Goal: Information Seeking & Learning: Learn about a topic

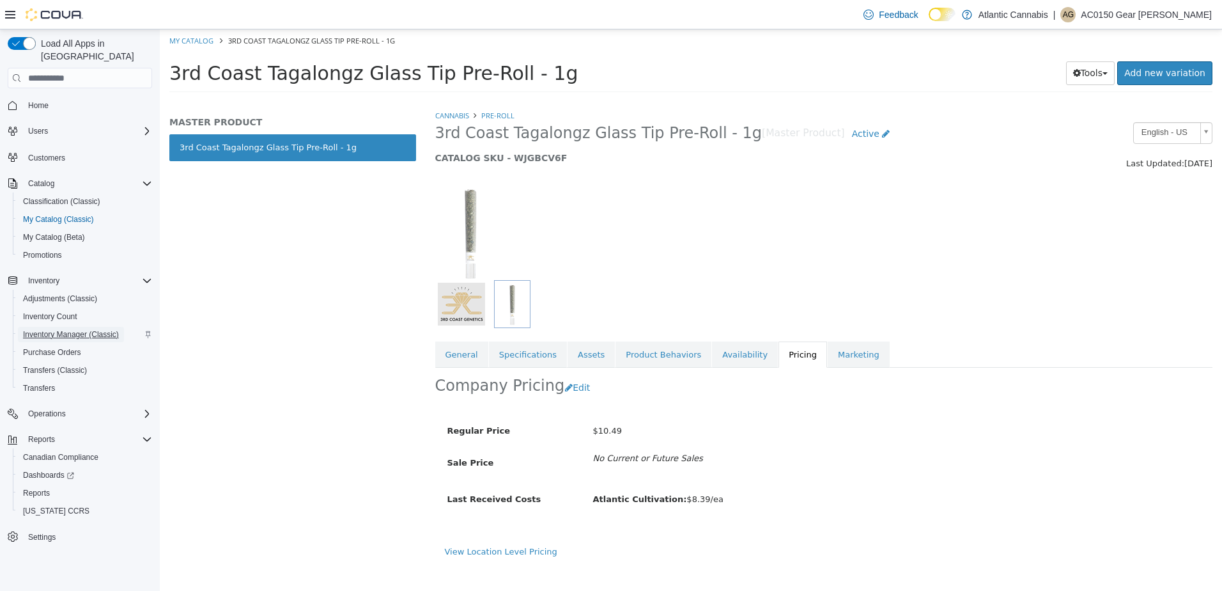
click at [105, 329] on span "Inventory Manager (Classic)" at bounding box center [71, 334] width 96 height 10
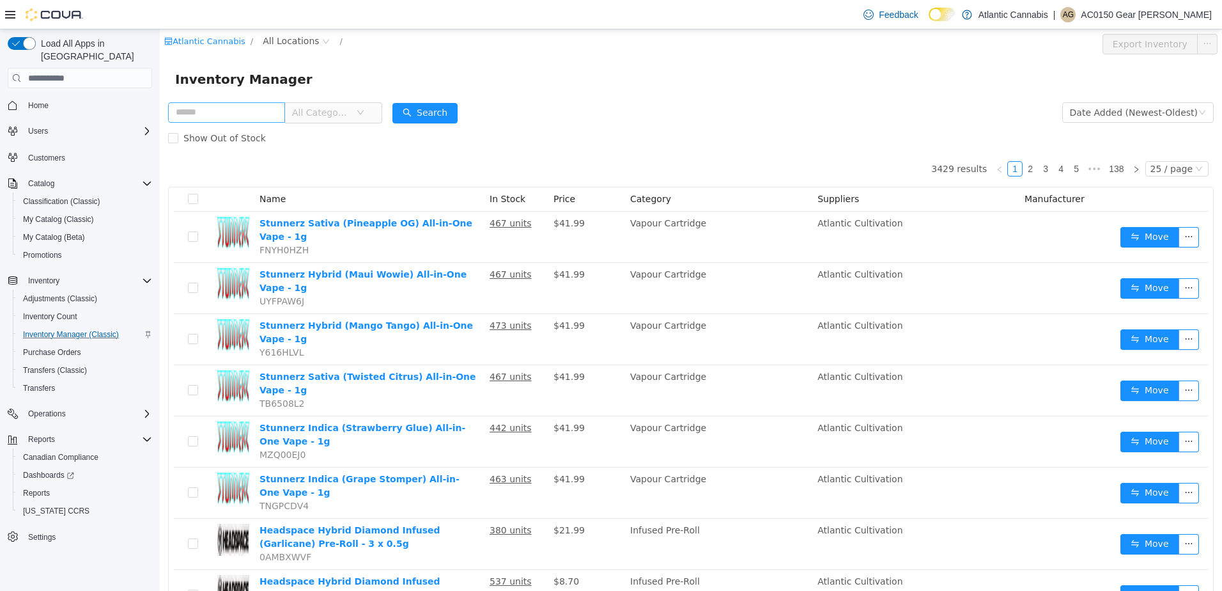
click at [247, 118] on input "text" at bounding box center [226, 112] width 117 height 20
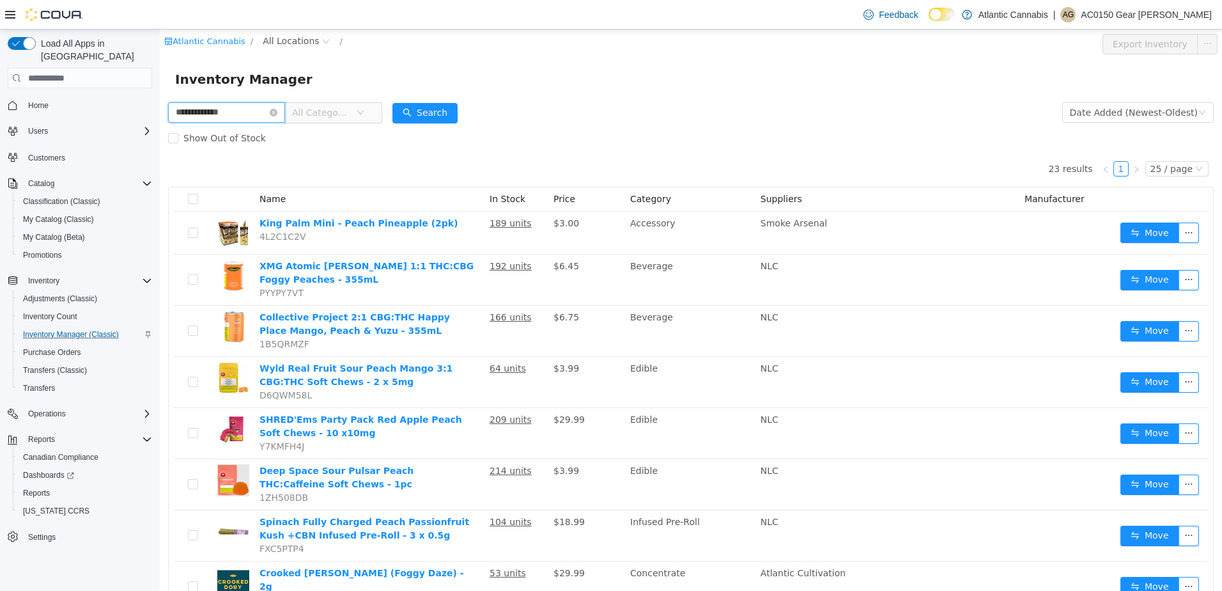
drag, startPoint x: 270, startPoint y: 115, endPoint x: 130, endPoint y: 114, distance: 140.0
click at [160, 114] on html "**********" at bounding box center [691, 309] width 1062 height 561
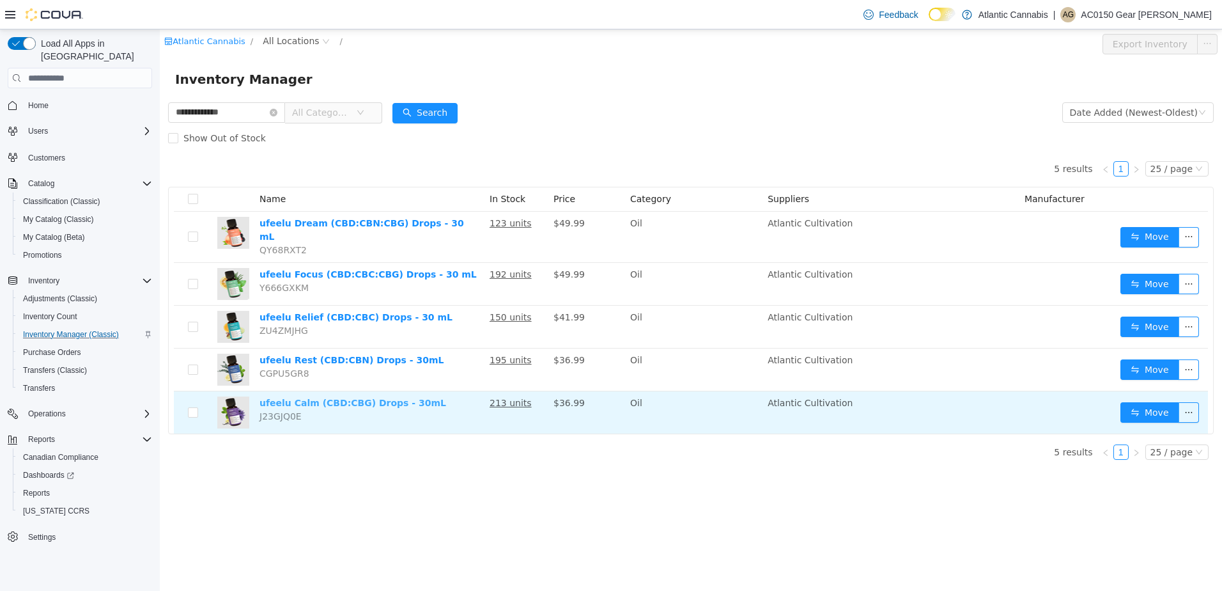
click at [401, 398] on link "ufeelu Calm (CBD:CBG) Drops - 30mL" at bounding box center [353, 403] width 187 height 10
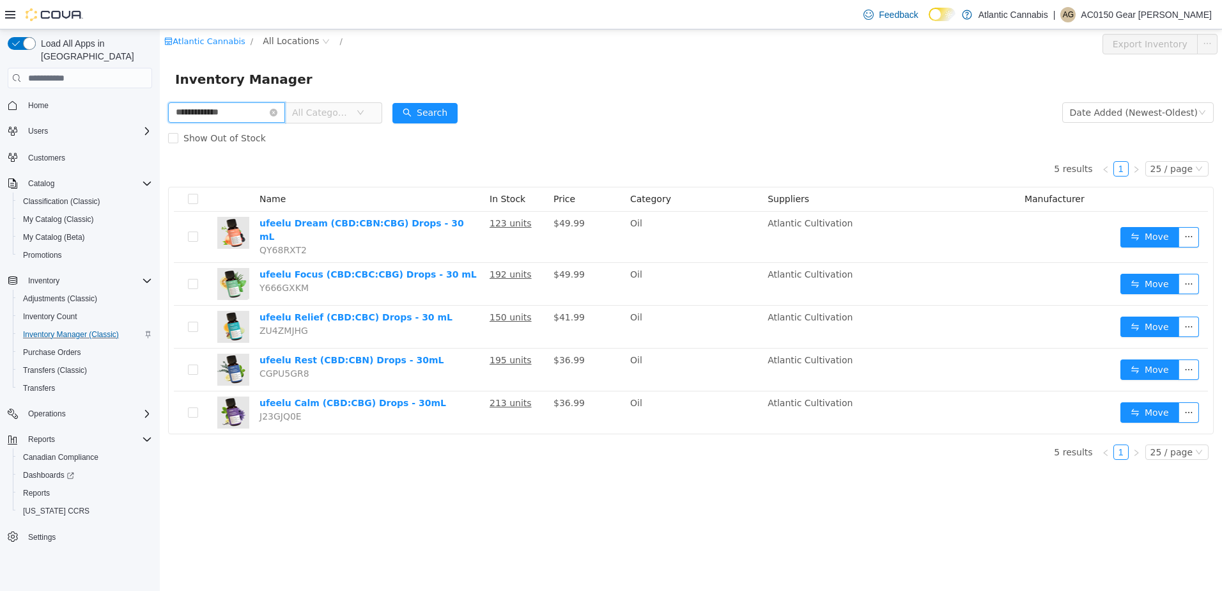
drag, startPoint x: 251, startPoint y: 113, endPoint x: -3, endPoint y: -2, distance: 278.0
click at [160, 29] on html "**********" at bounding box center [691, 309] width 1062 height 561
type input "**********"
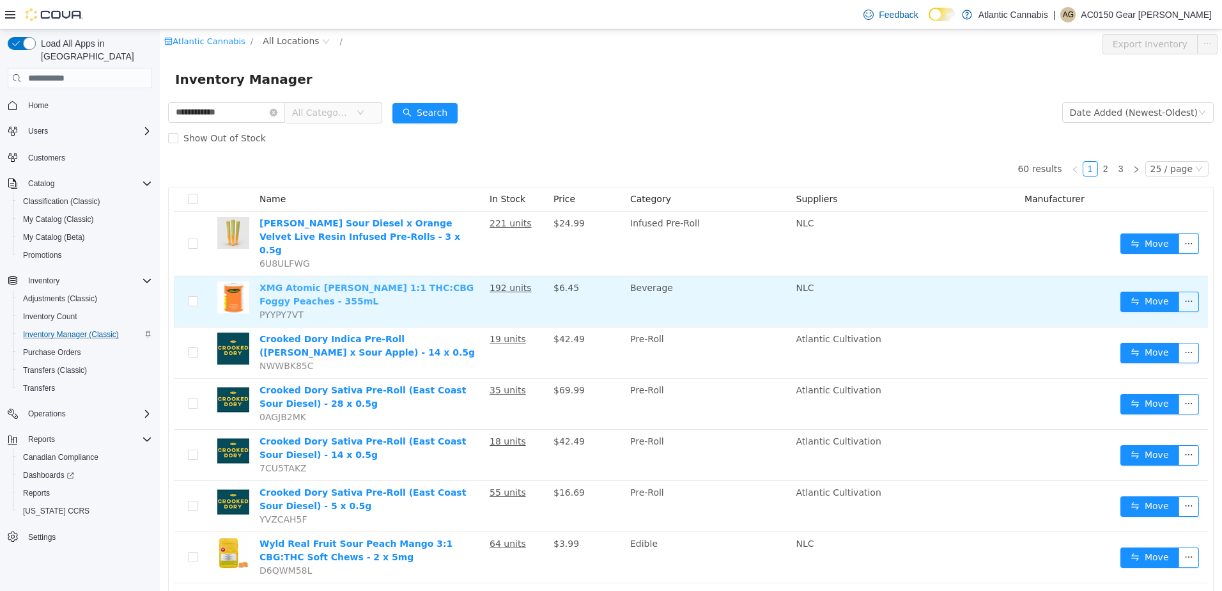
click at [387, 283] on link "XMG Atomic Sours 1:1 THC:CBG Foggy Peaches - 355mL" at bounding box center [367, 295] width 214 height 24
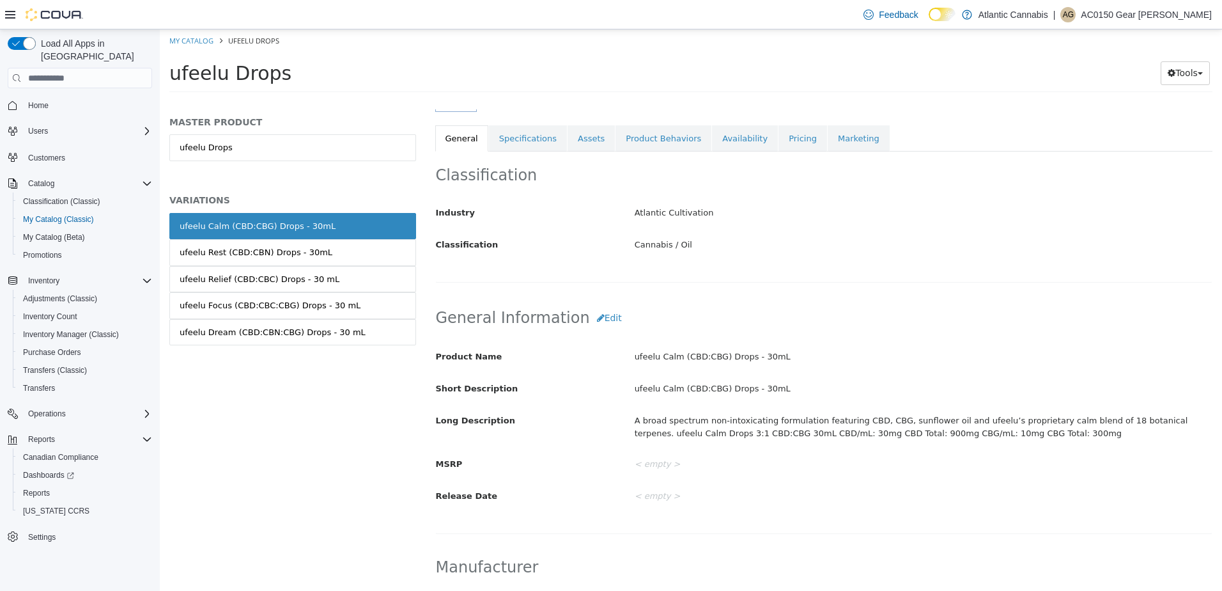
scroll to position [320, 0]
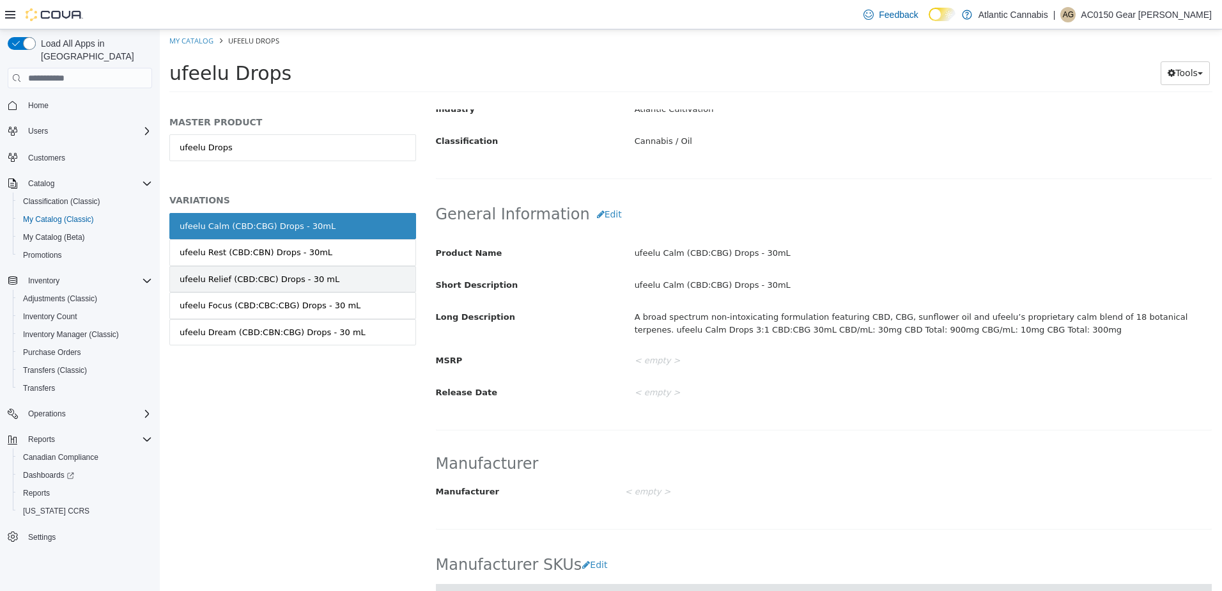
click at [270, 285] on link "ufeelu Relief (CBD:CBC) Drops - 30 mL" at bounding box center [292, 279] width 247 height 27
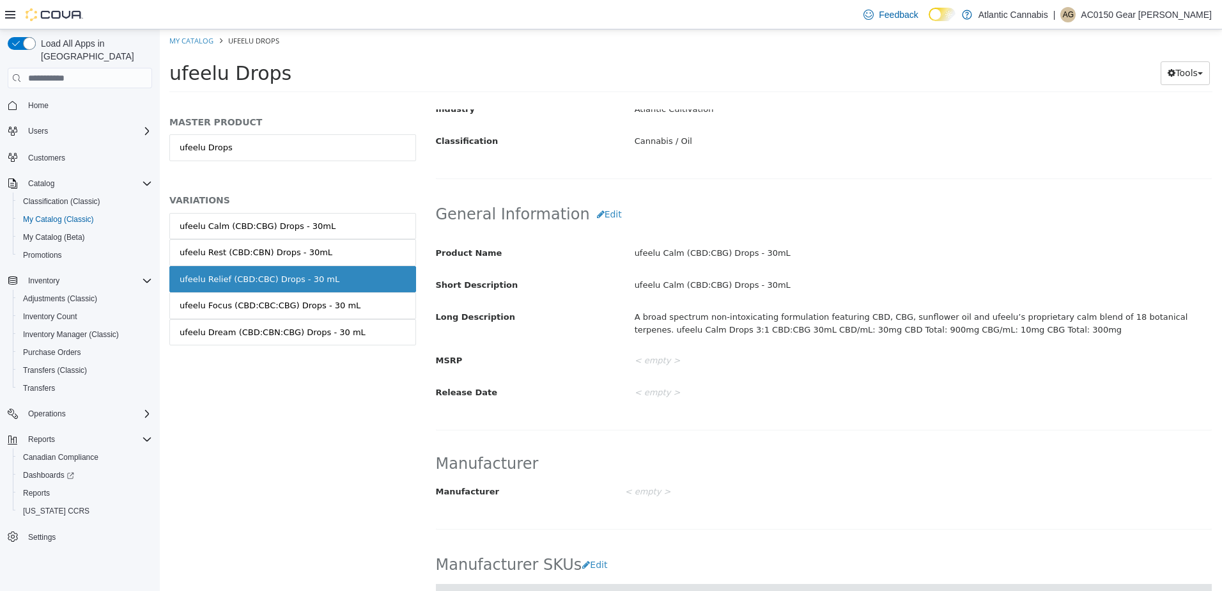
scroll to position [318, 0]
click at [170, 127] on div "MASTER PRODUCT ufeelu Drops VARIATIONS ufeelu Calm (CBD:CBG) Drops - 30mL ufeel…" at bounding box center [292, 244] width 247 height 256
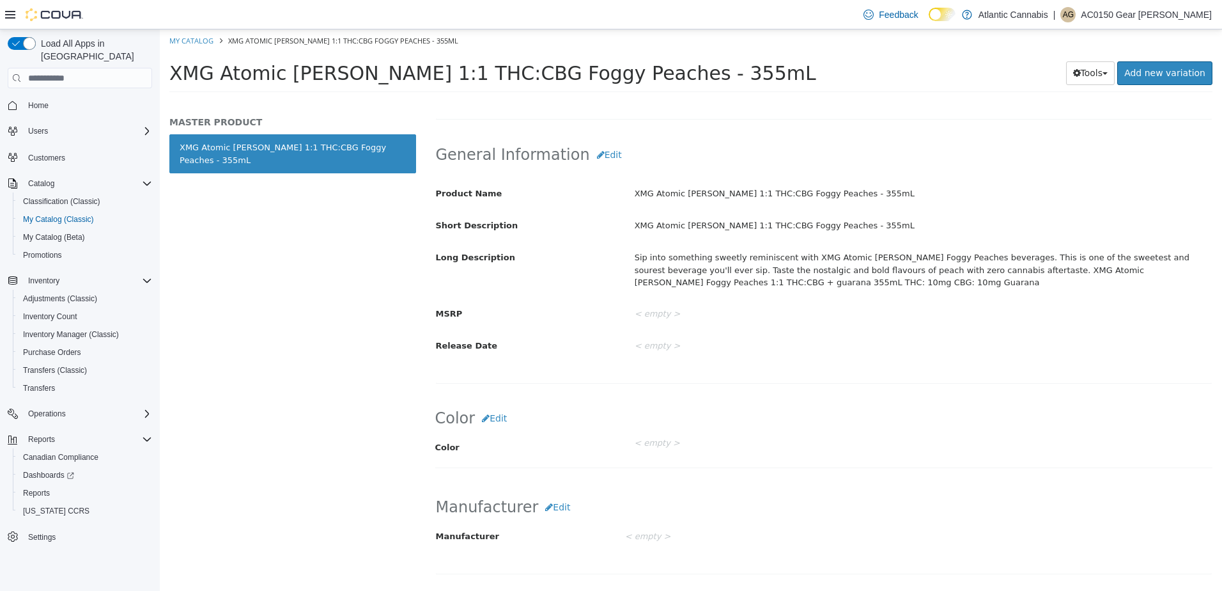
scroll to position [384, 0]
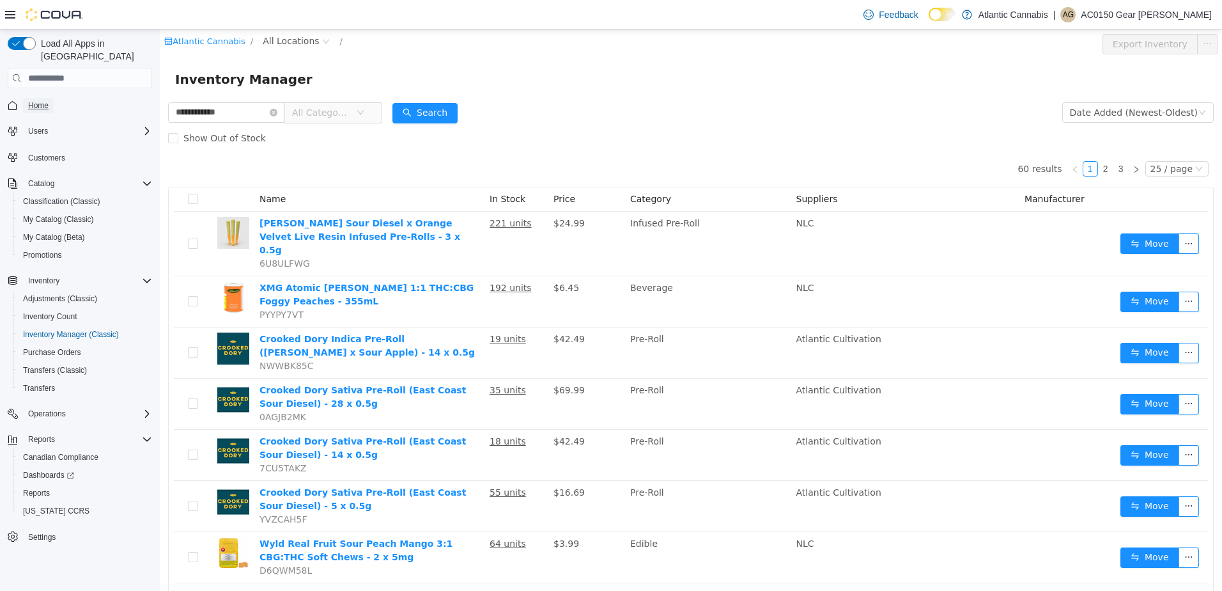
click at [44, 100] on span "Home" at bounding box center [38, 105] width 20 height 10
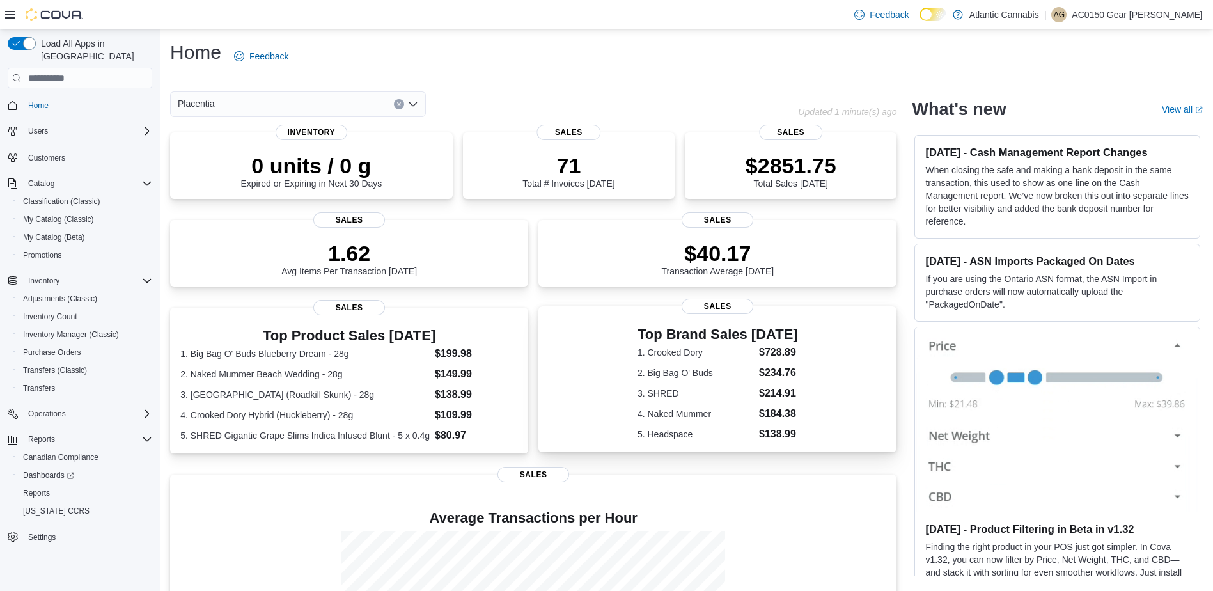
click at [690, 347] on dt "1. Crooked Dory" at bounding box center [695, 352] width 116 height 13
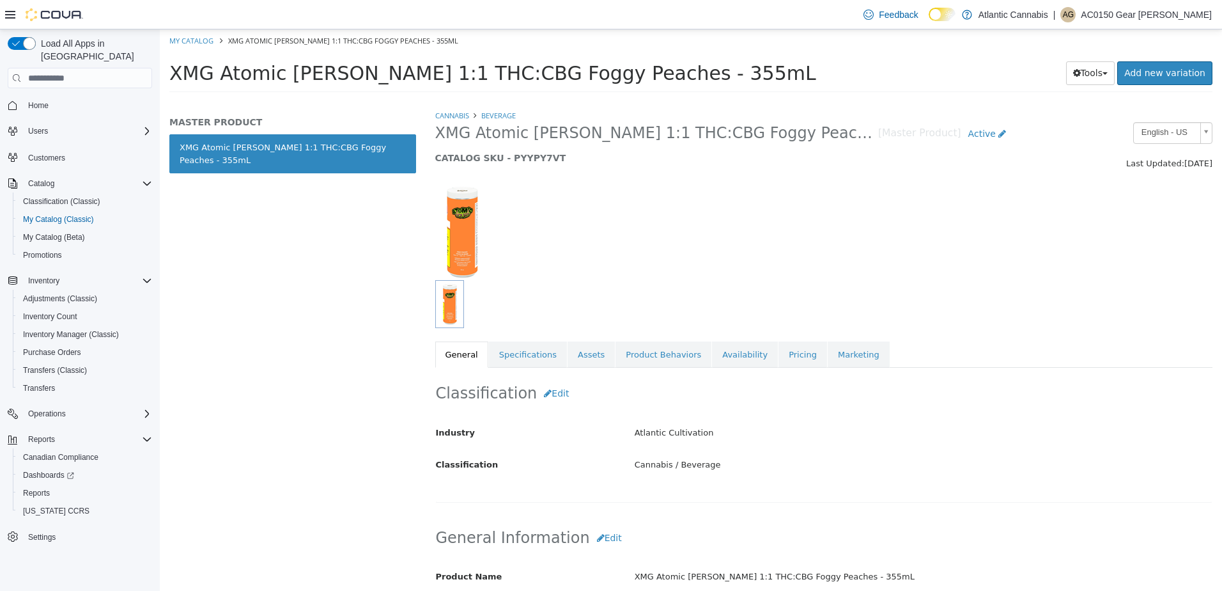
scroll to position [384, 0]
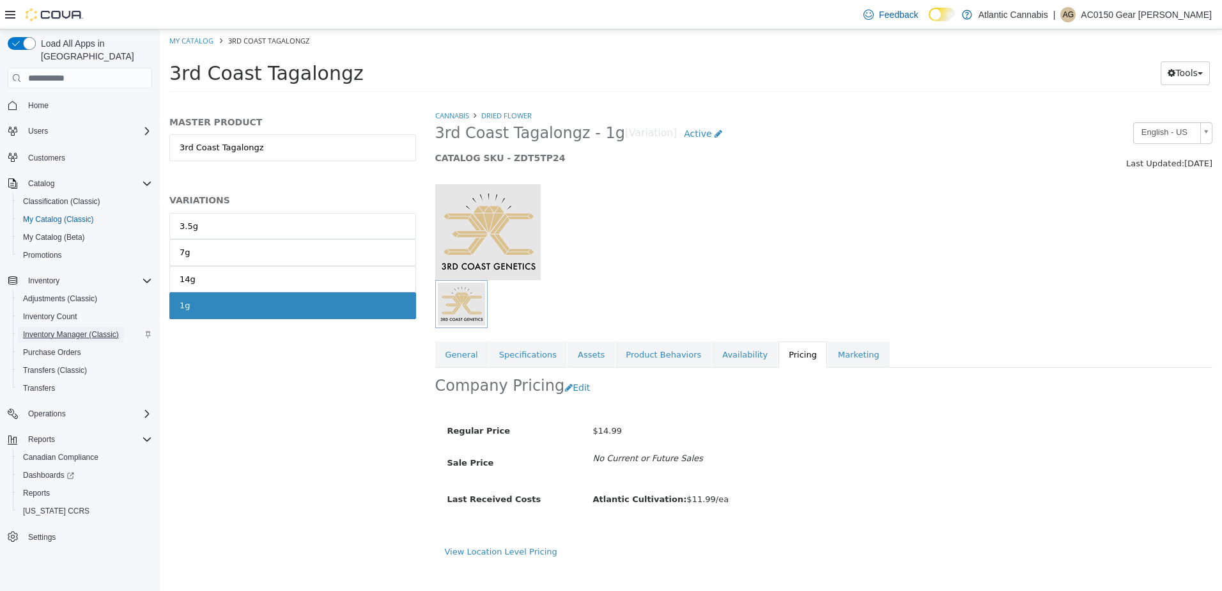
click at [56, 329] on span "Inventory Manager (Classic)" at bounding box center [71, 334] width 96 height 10
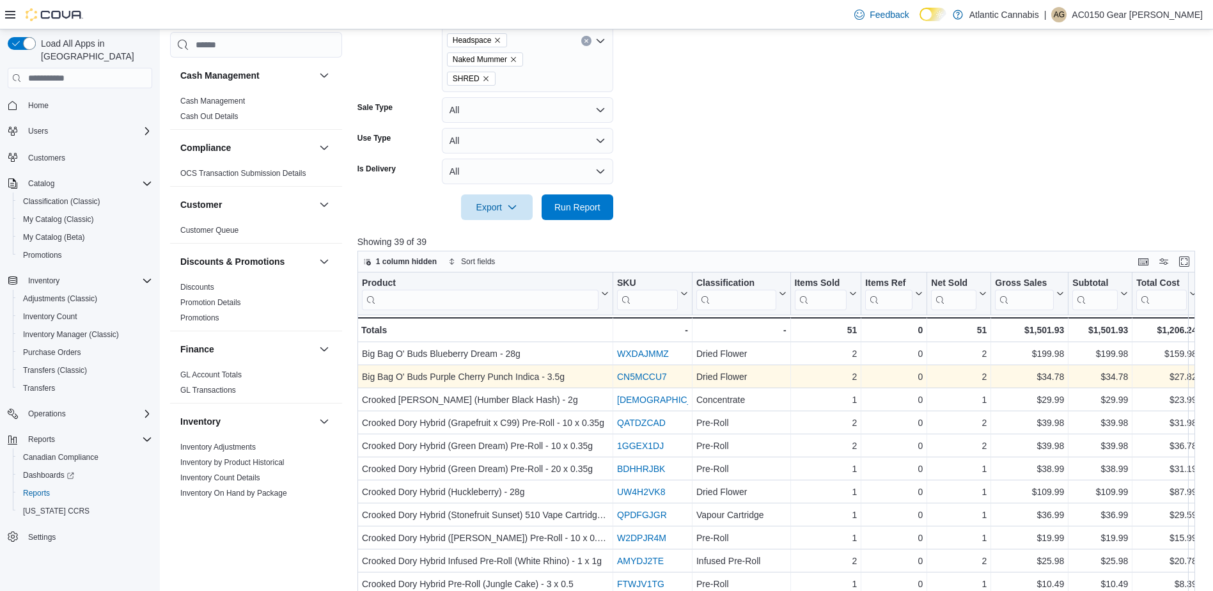
scroll to position [384, 0]
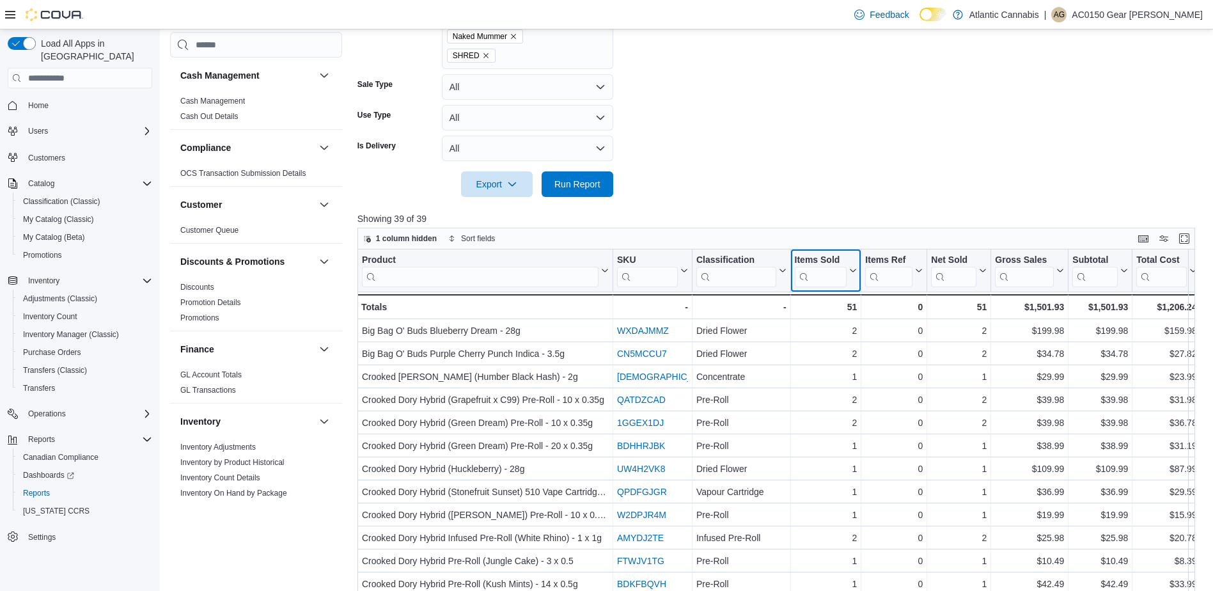
click at [825, 260] on div "Items Sold" at bounding box center [820, 260] width 52 height 12
click at [836, 334] on span "Sort High-Low" at bounding box center [834, 335] width 49 height 10
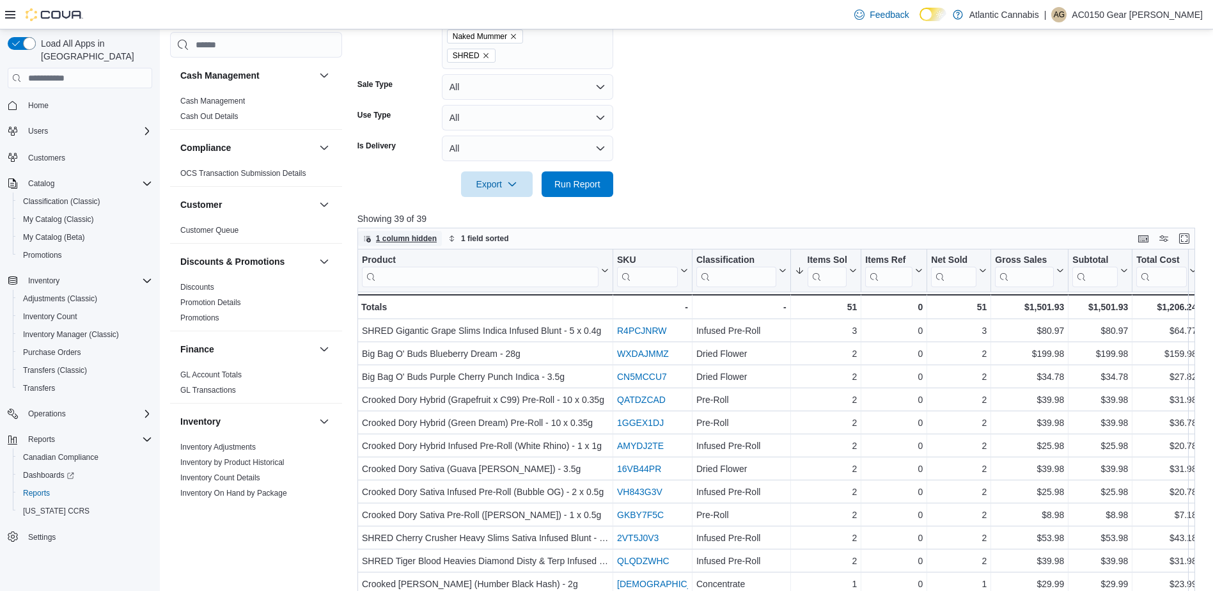
click at [414, 240] on span "1 column hidden" at bounding box center [406, 238] width 61 height 10
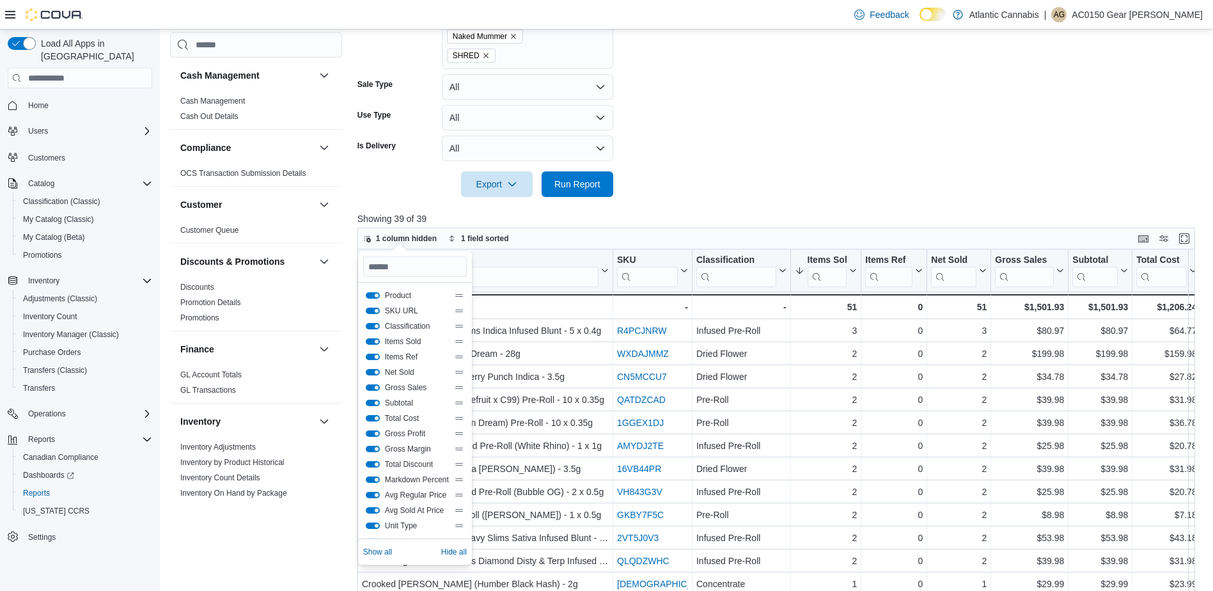
click at [377, 357] on button "Items Ref" at bounding box center [373, 356] width 14 height 6
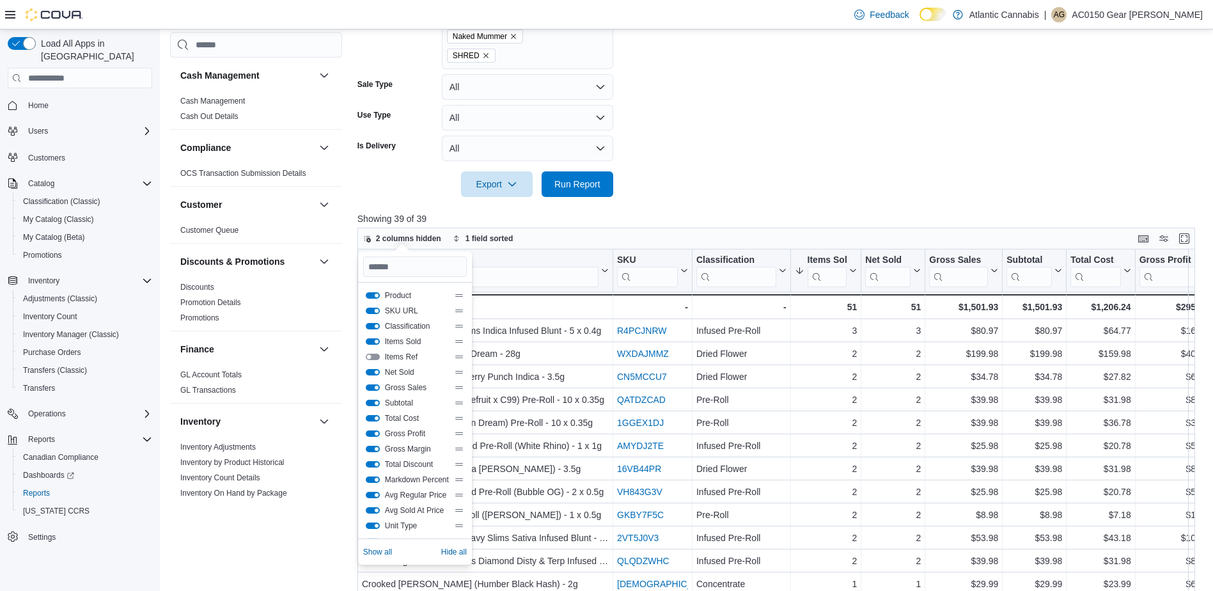
click at [375, 313] on button "SKU URL" at bounding box center [373, 310] width 14 height 6
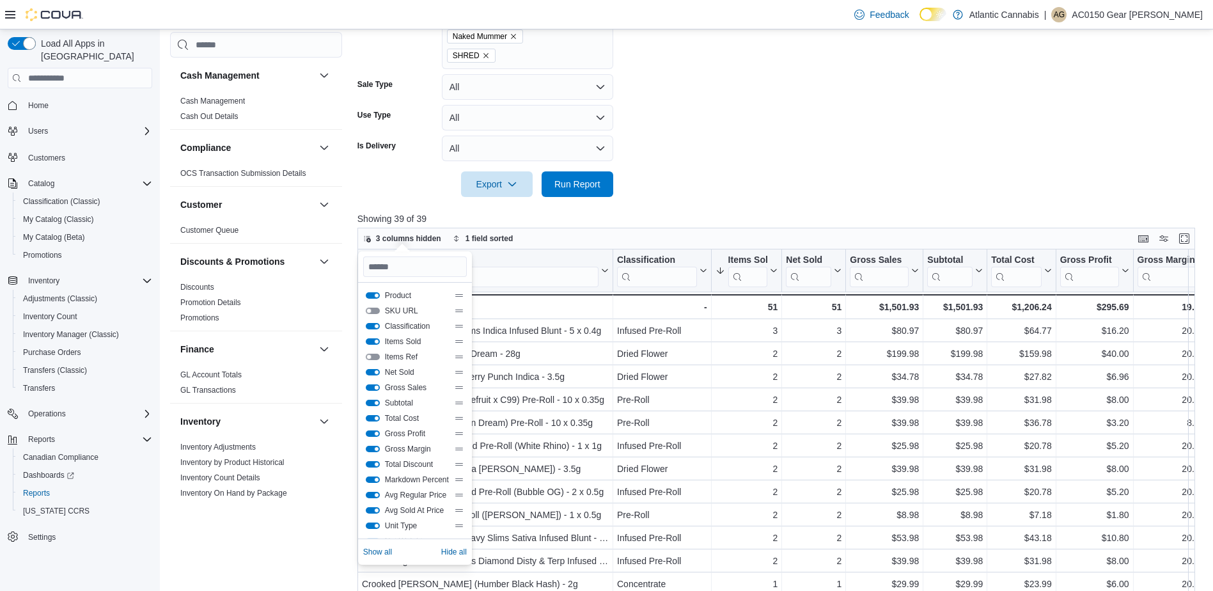
click at [375, 384] on button "Gross Sales" at bounding box center [373, 387] width 14 height 6
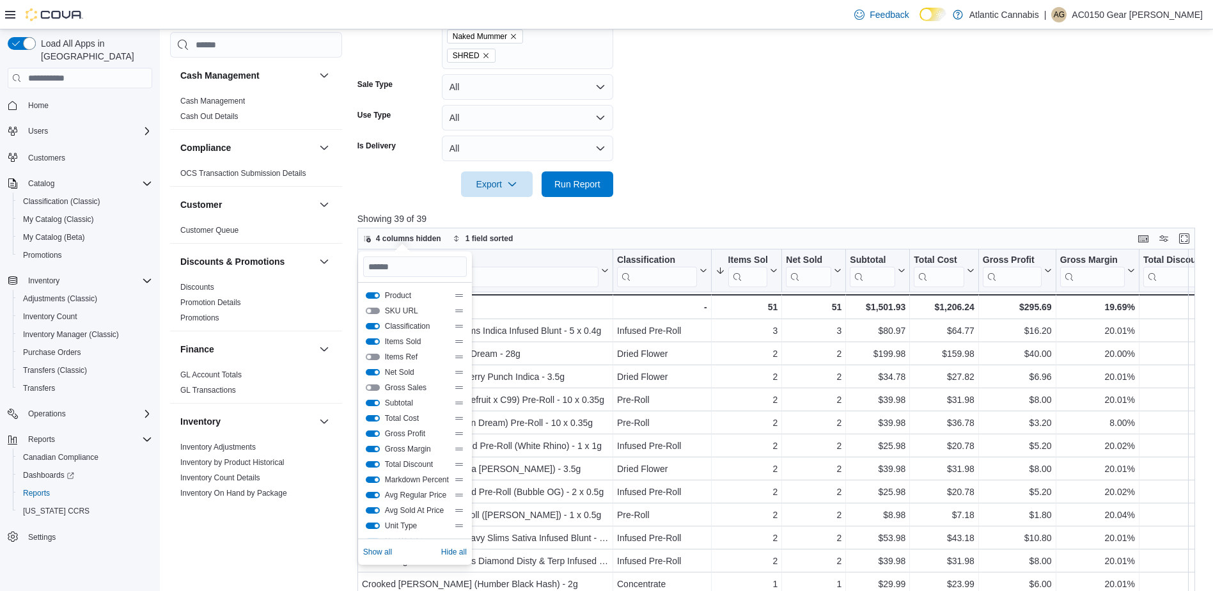
click at [375, 404] on button "Subtotal" at bounding box center [373, 402] width 14 height 6
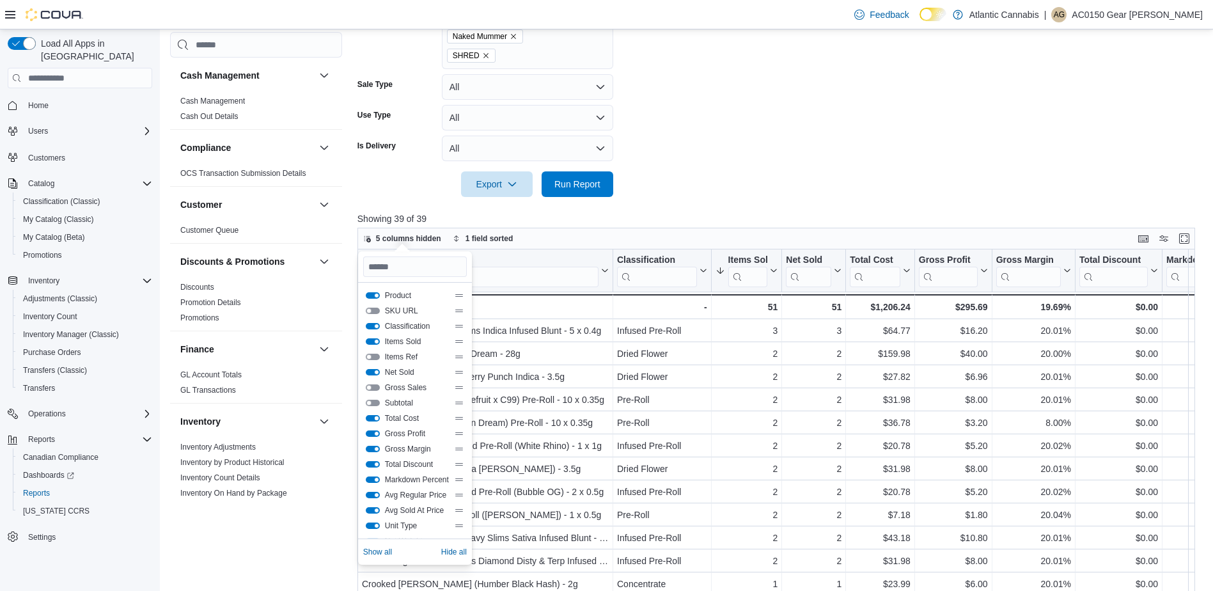
click at [375, 419] on button "Total Cost" at bounding box center [373, 418] width 14 height 6
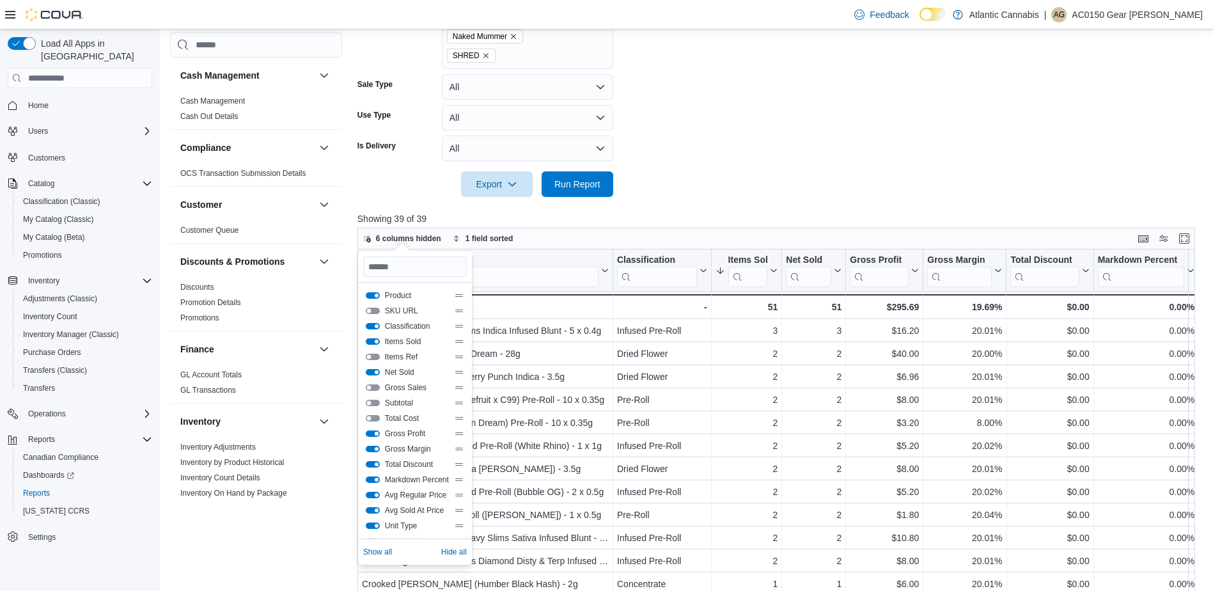
click at [374, 434] on button "Gross Profit" at bounding box center [373, 433] width 14 height 6
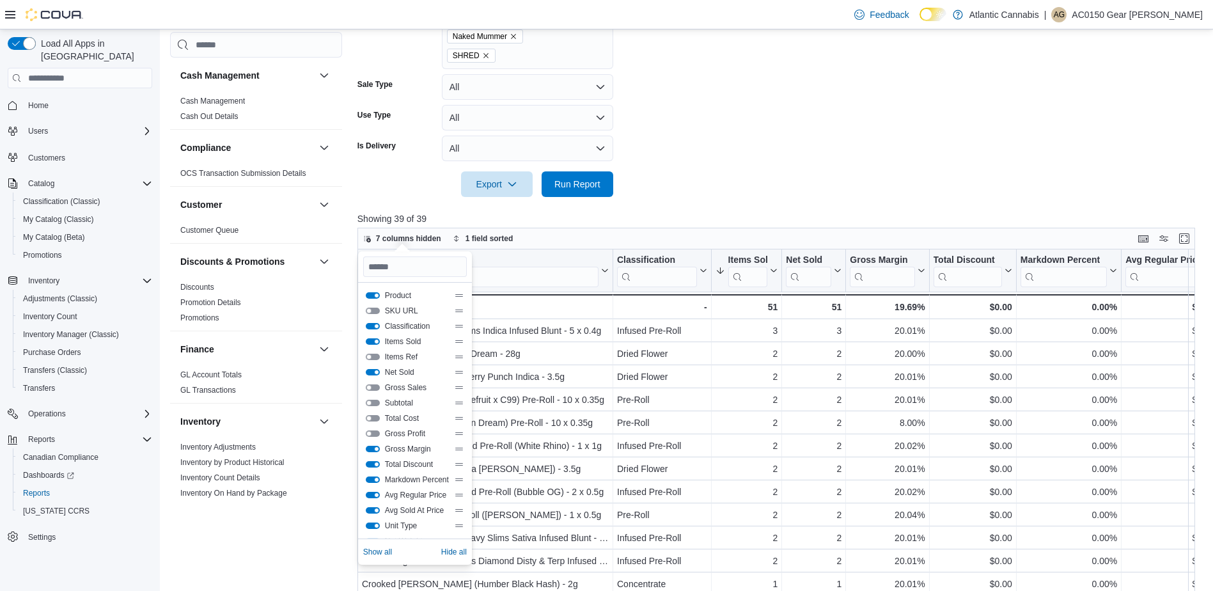
click at [373, 451] on button "Gross Margin" at bounding box center [373, 449] width 14 height 6
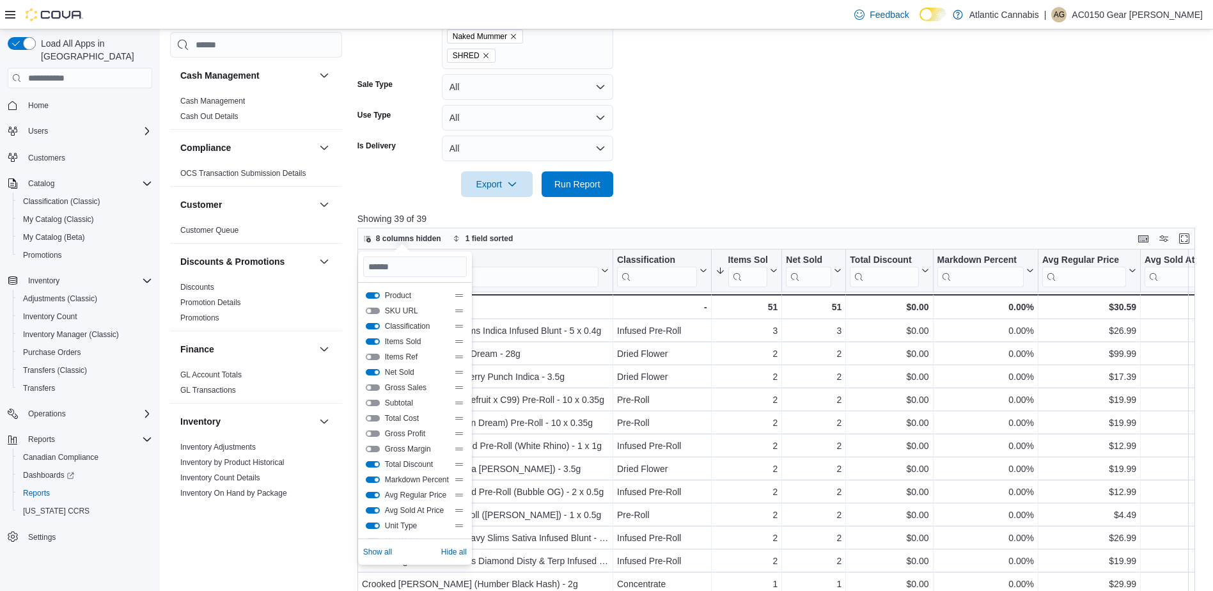
click at [372, 464] on button "Total Discount" at bounding box center [373, 464] width 14 height 6
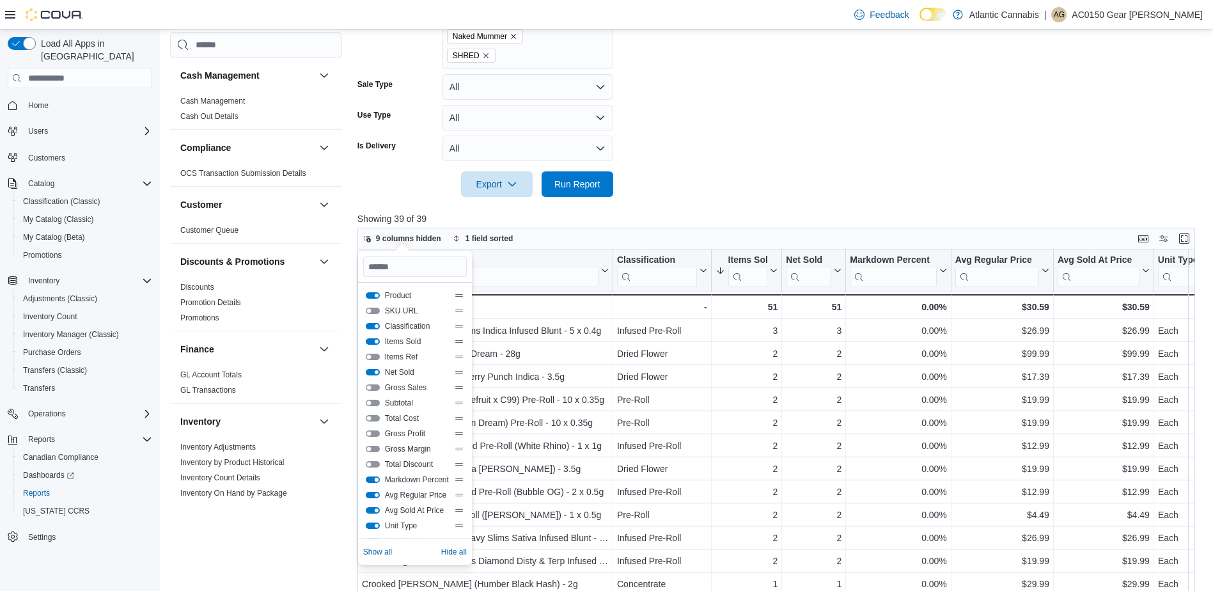
click at [375, 481] on button "Markdown Percent" at bounding box center [373, 479] width 14 height 6
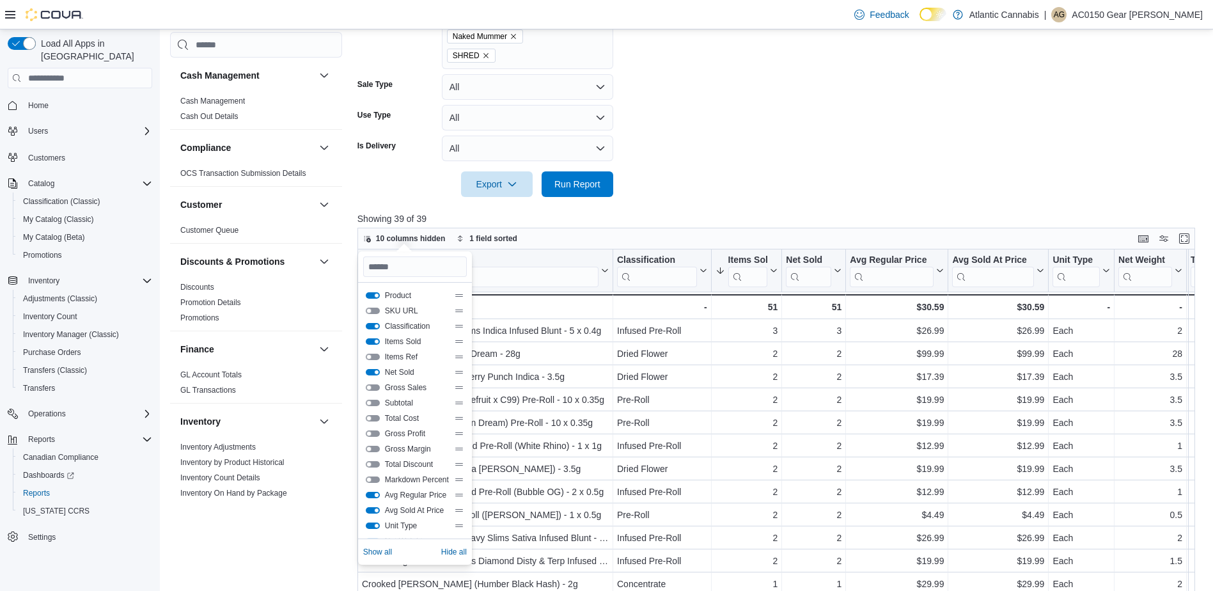
click at [376, 497] on button "Avg Regular Price" at bounding box center [373, 495] width 14 height 6
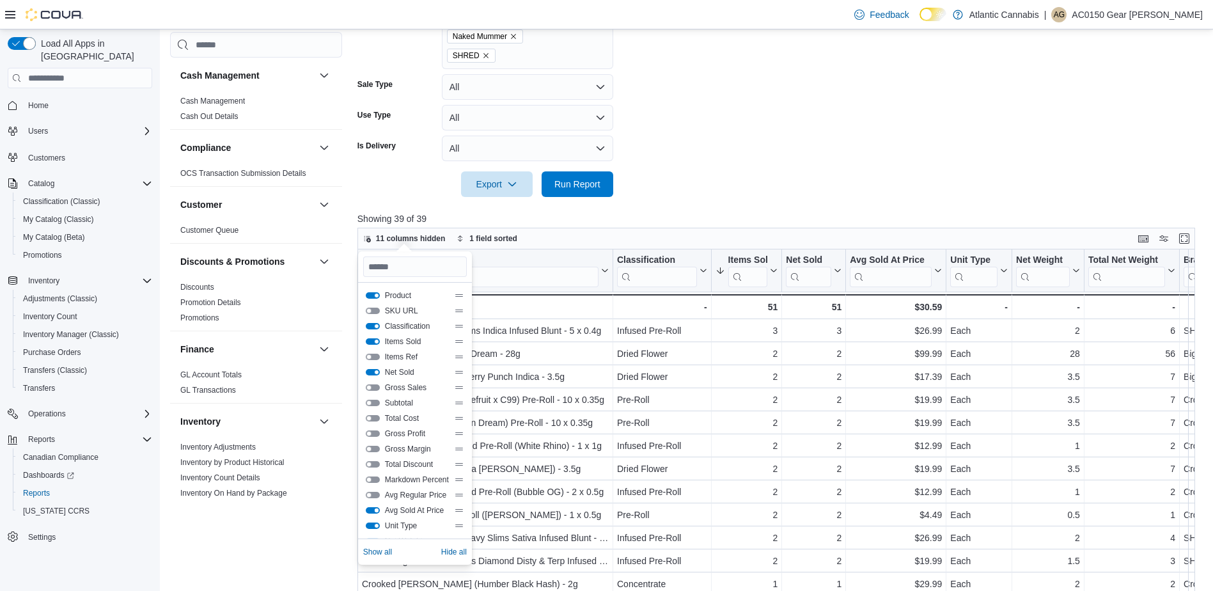
click at [376, 509] on button "Avg Sold At Price" at bounding box center [373, 510] width 14 height 6
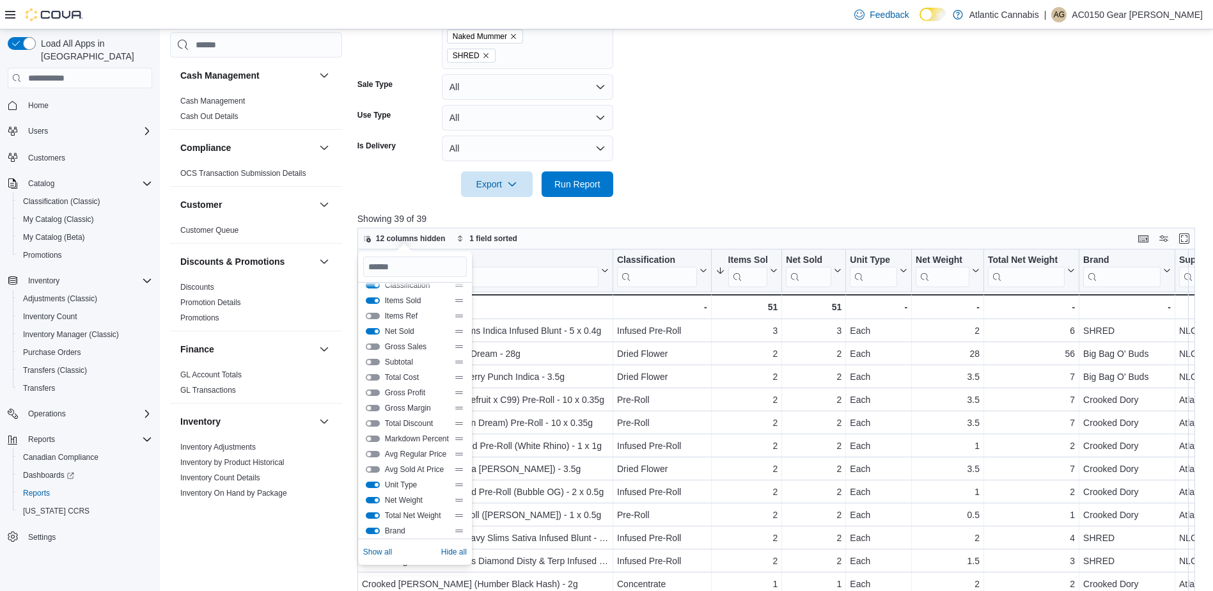
scroll to position [123, 0]
click at [376, 405] on button "Unit Type" at bounding box center [373, 402] width 14 height 6
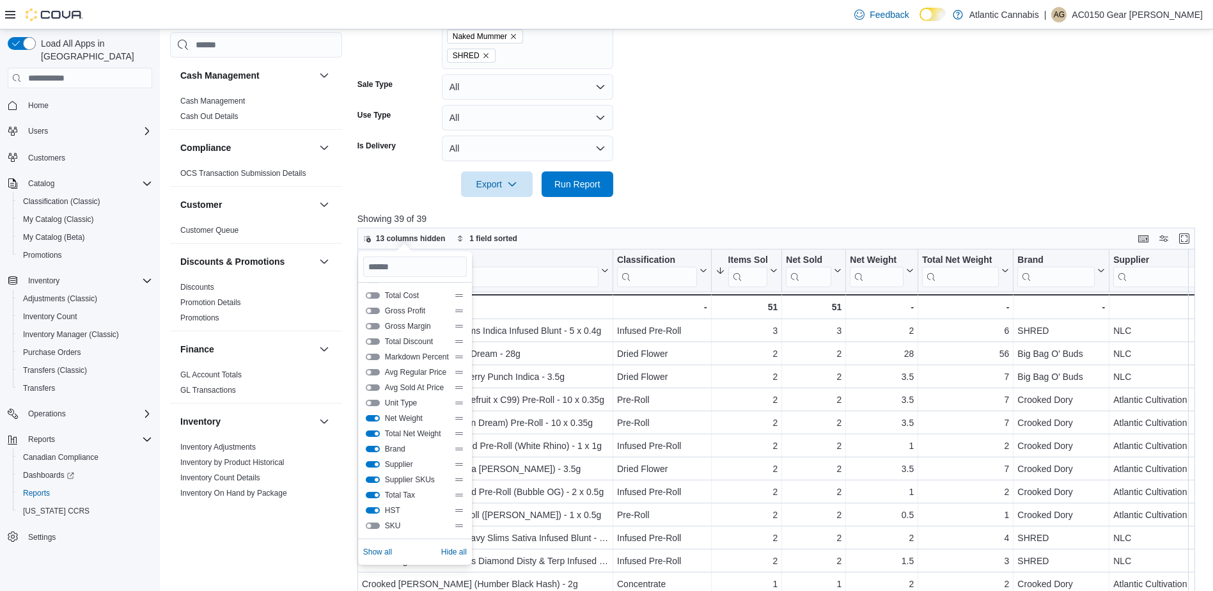
click at [866, 130] on form "Date Range Today Locations Placentia Classifications All Classifications Produc…" at bounding box center [780, 13] width 846 height 368
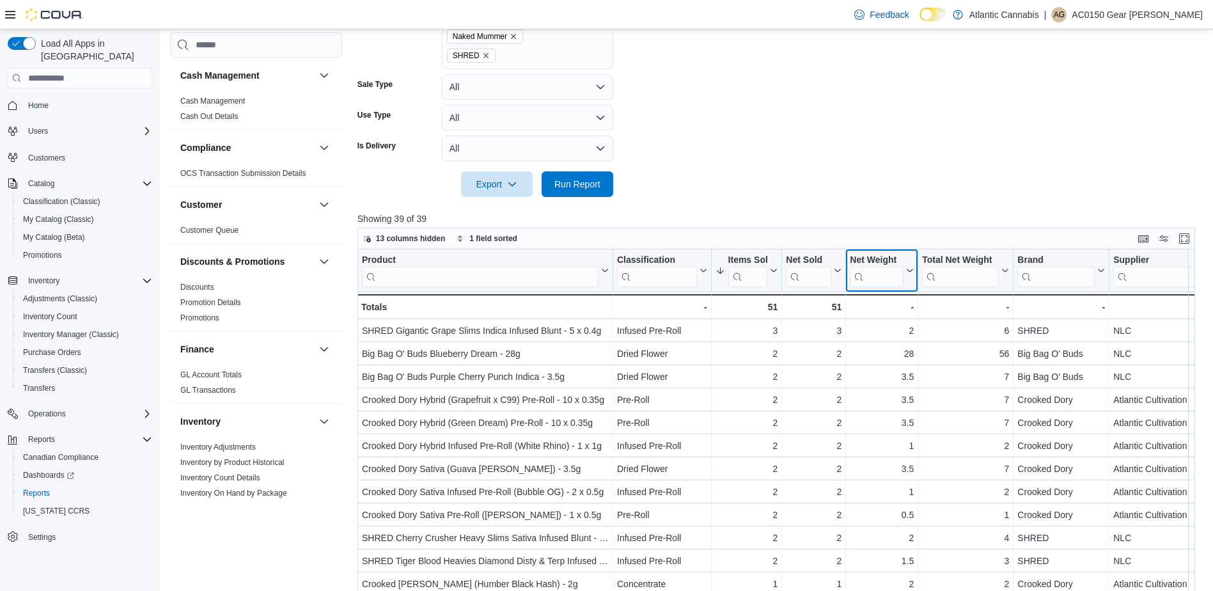
click at [910, 272] on icon at bounding box center [908, 271] width 10 height 8
click at [903, 337] on span "Sort High-Low" at bounding box center [890, 335] width 49 height 10
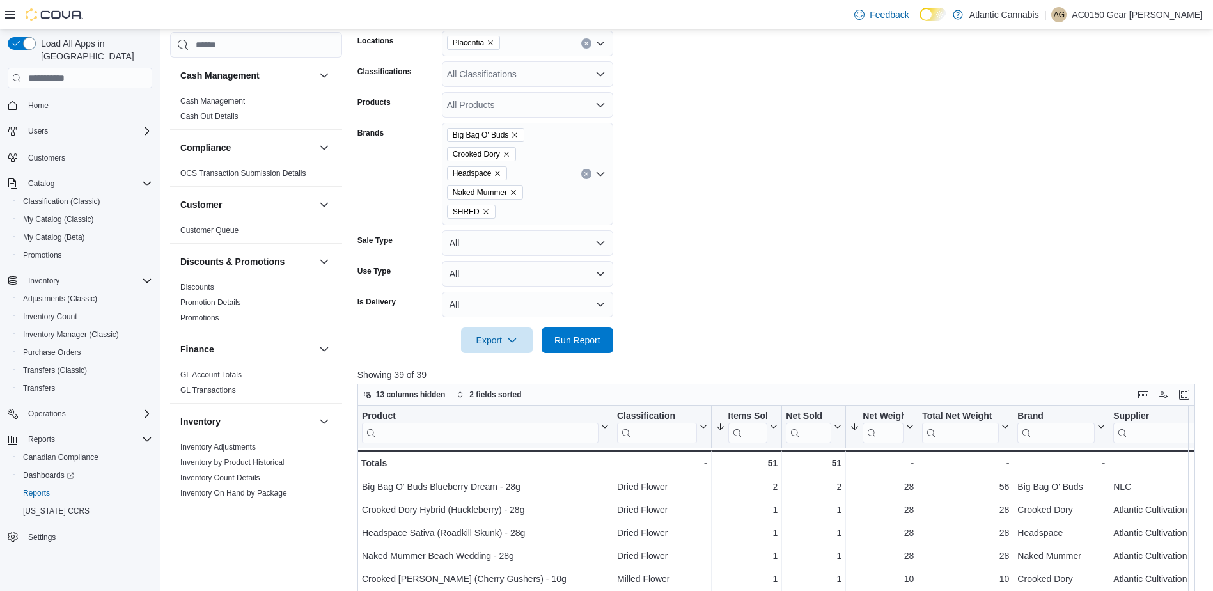
scroll to position [0, 0]
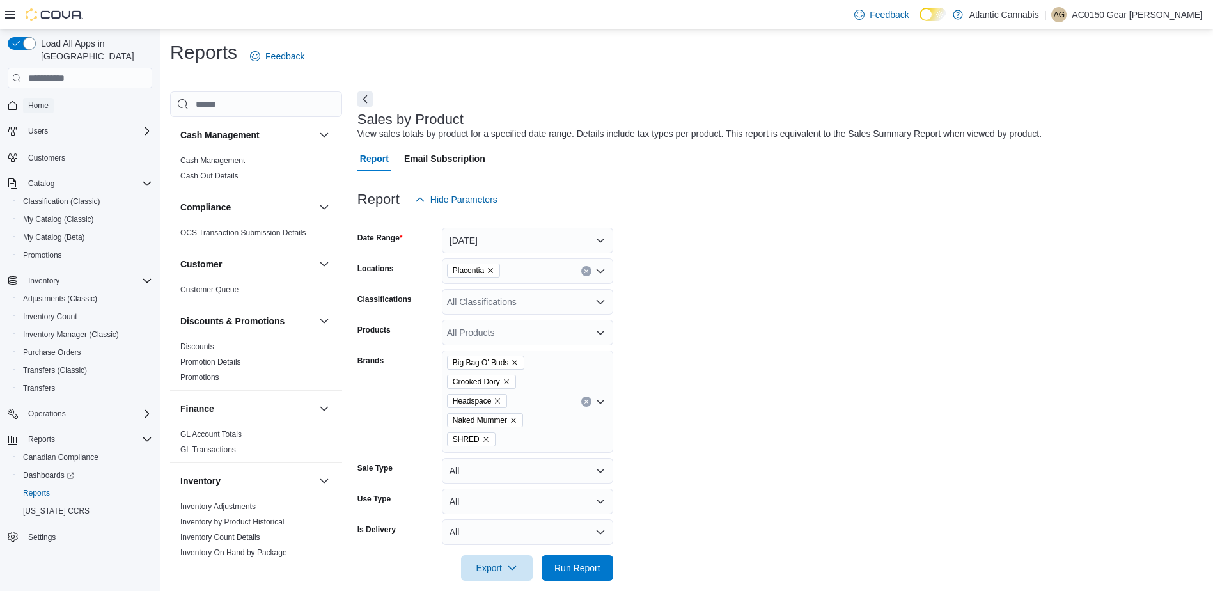
click at [35, 100] on span "Home" at bounding box center [38, 105] width 20 height 10
